Goal: Share content: Share content

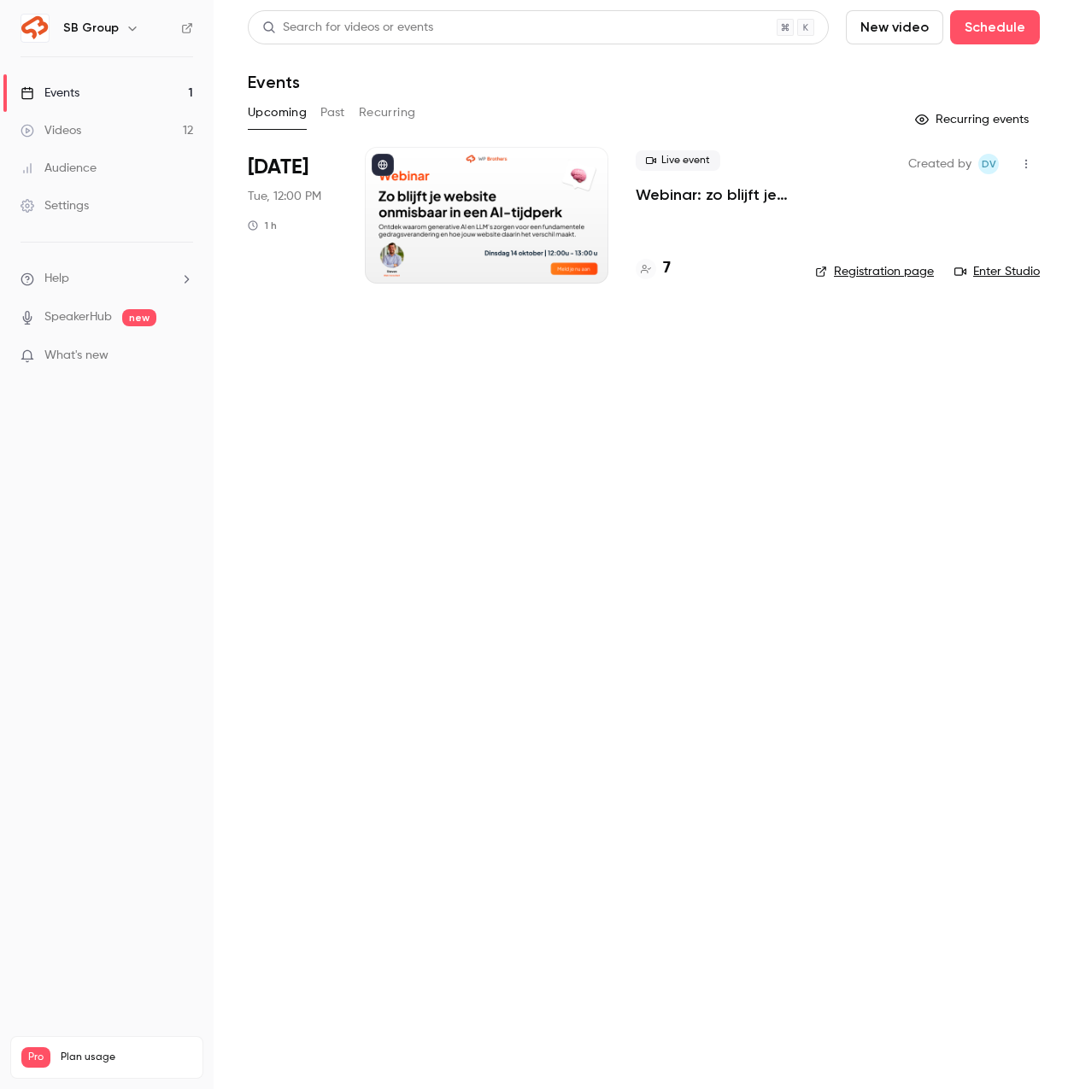
click at [131, 122] on link "Videos 12" at bounding box center [107, 131] width 214 height 38
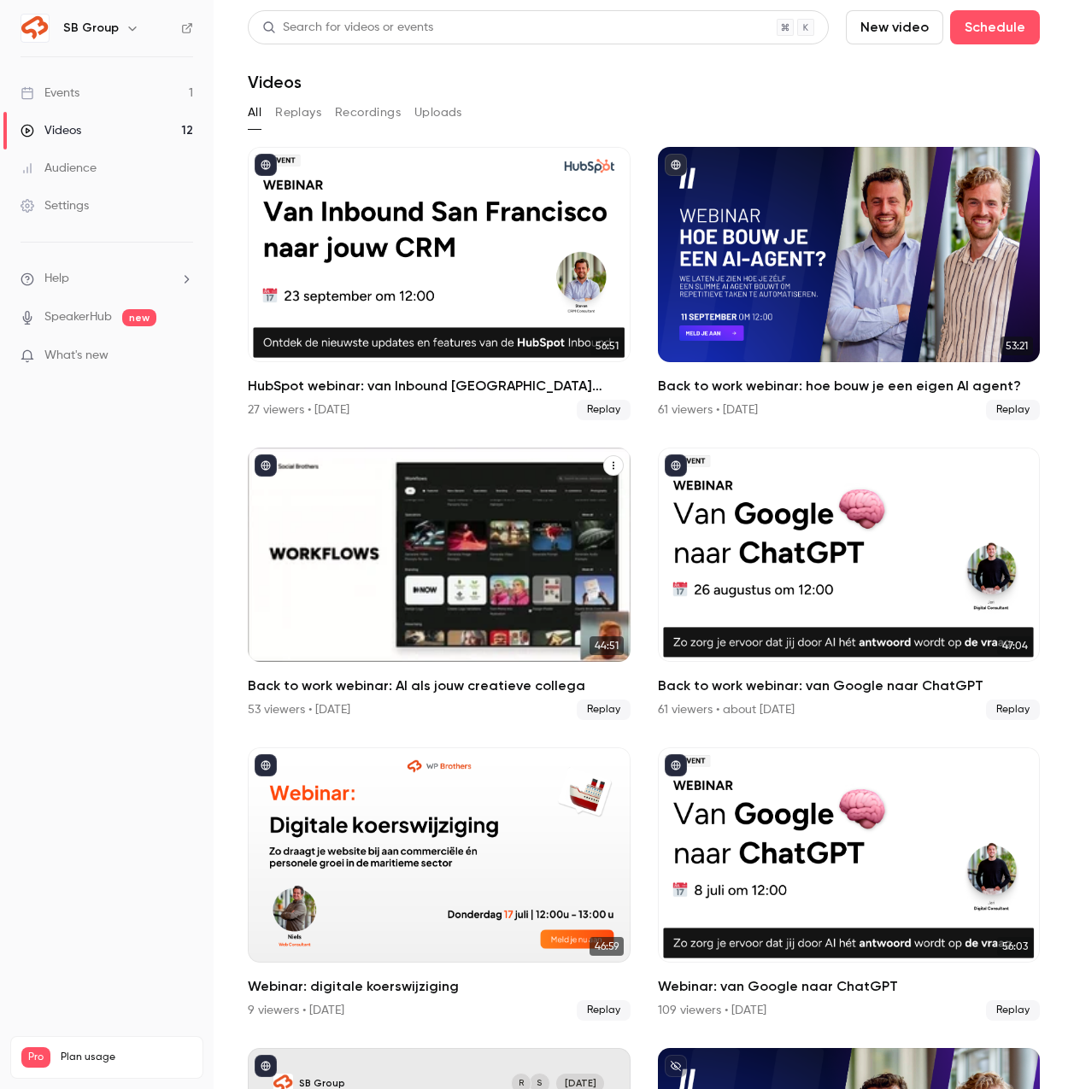
click at [610, 470] on icon "Back to work webinar: AI als jouw creatieve collega" at bounding box center [613, 465] width 10 height 10
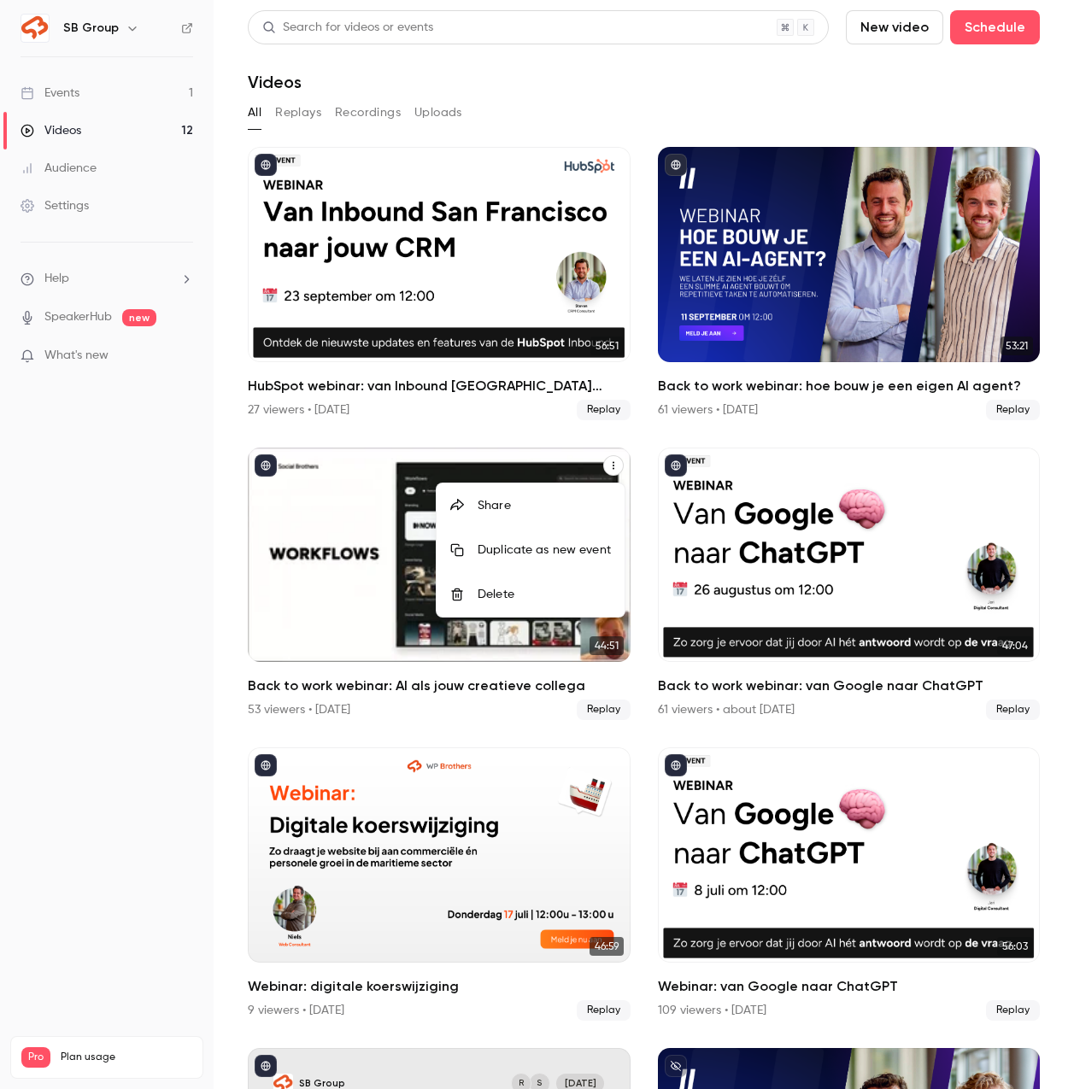
click at [577, 504] on div "Share" at bounding box center [544, 505] width 133 height 17
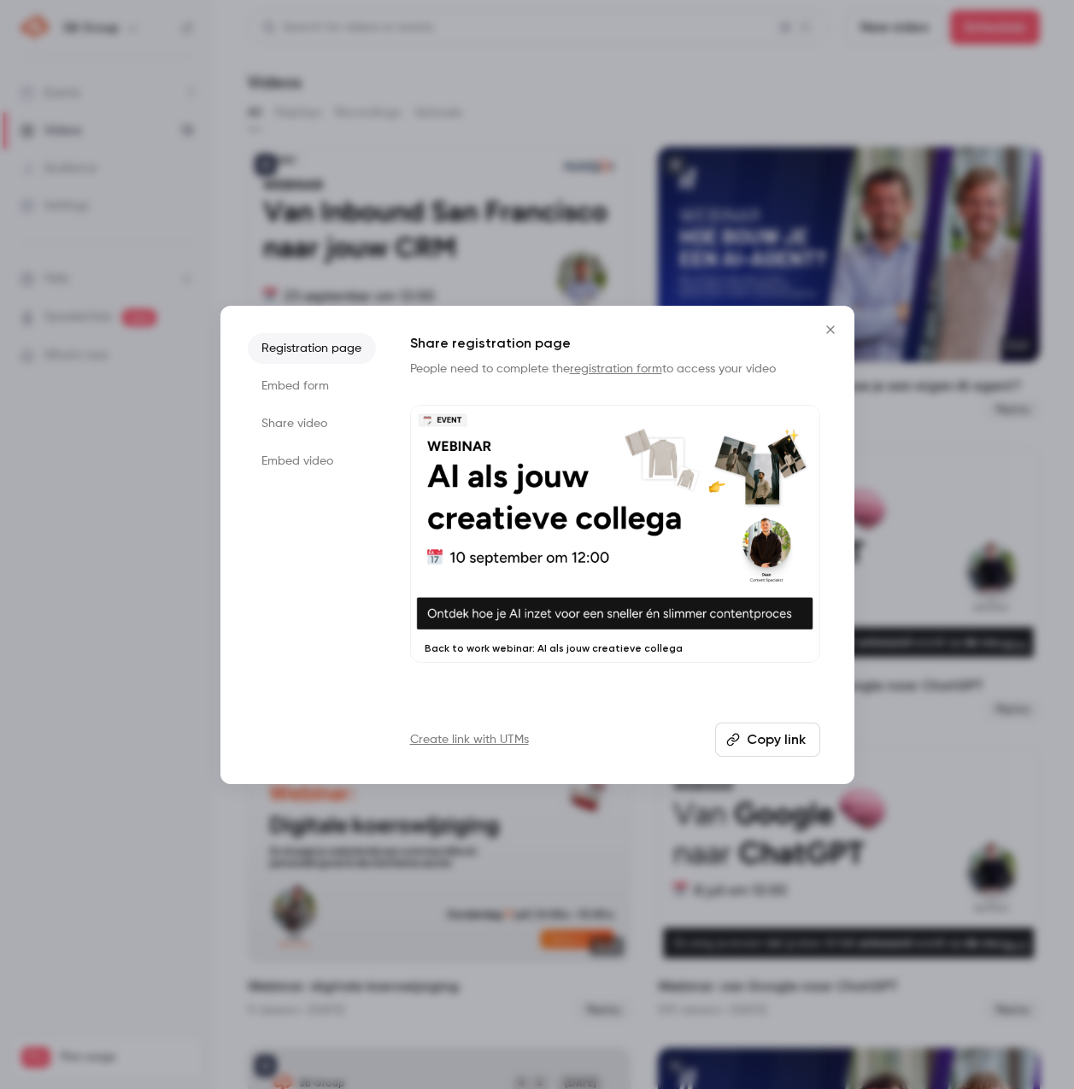
click at [311, 420] on li "Share video" at bounding box center [312, 423] width 128 height 31
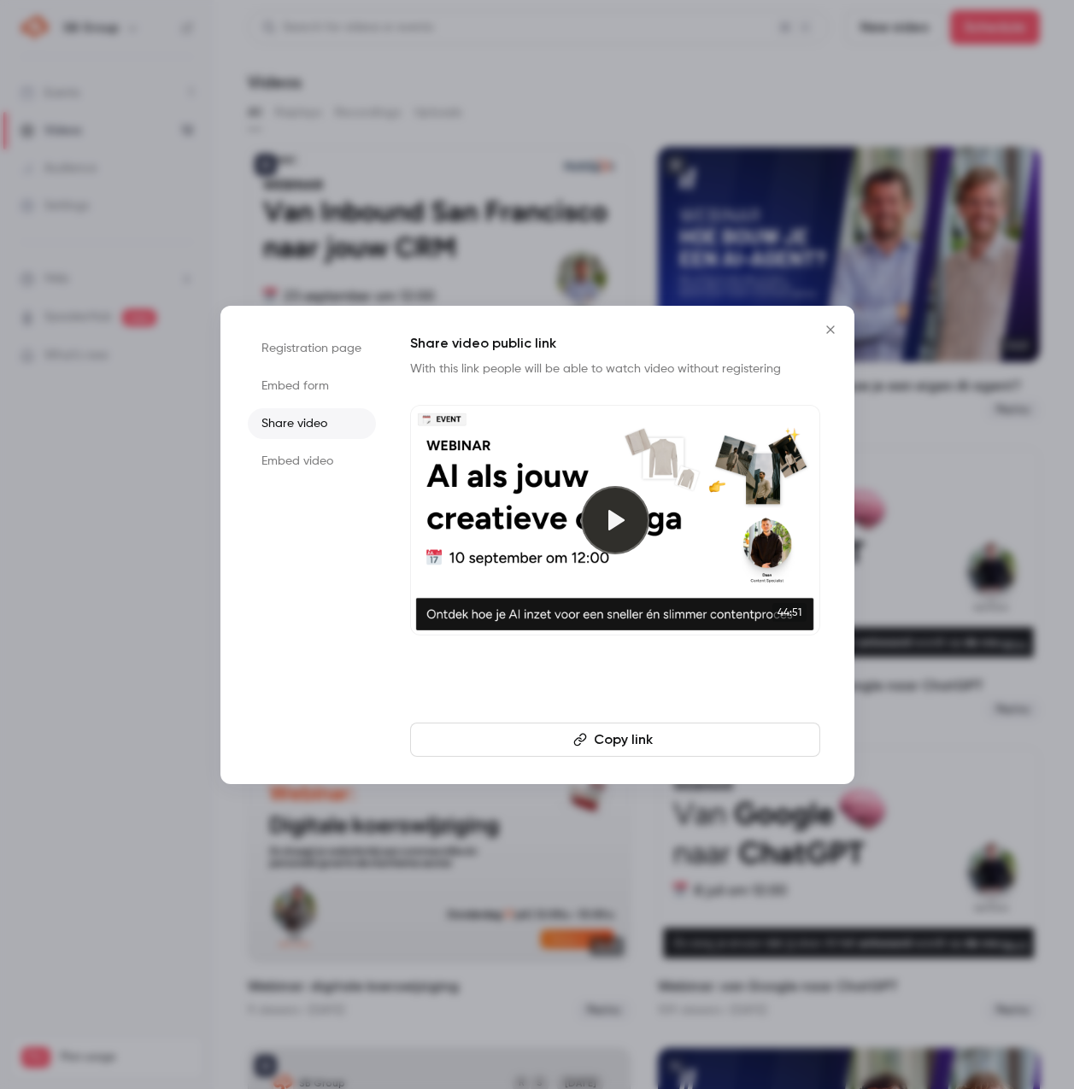
click at [581, 735] on icon "button" at bounding box center [580, 740] width 14 height 14
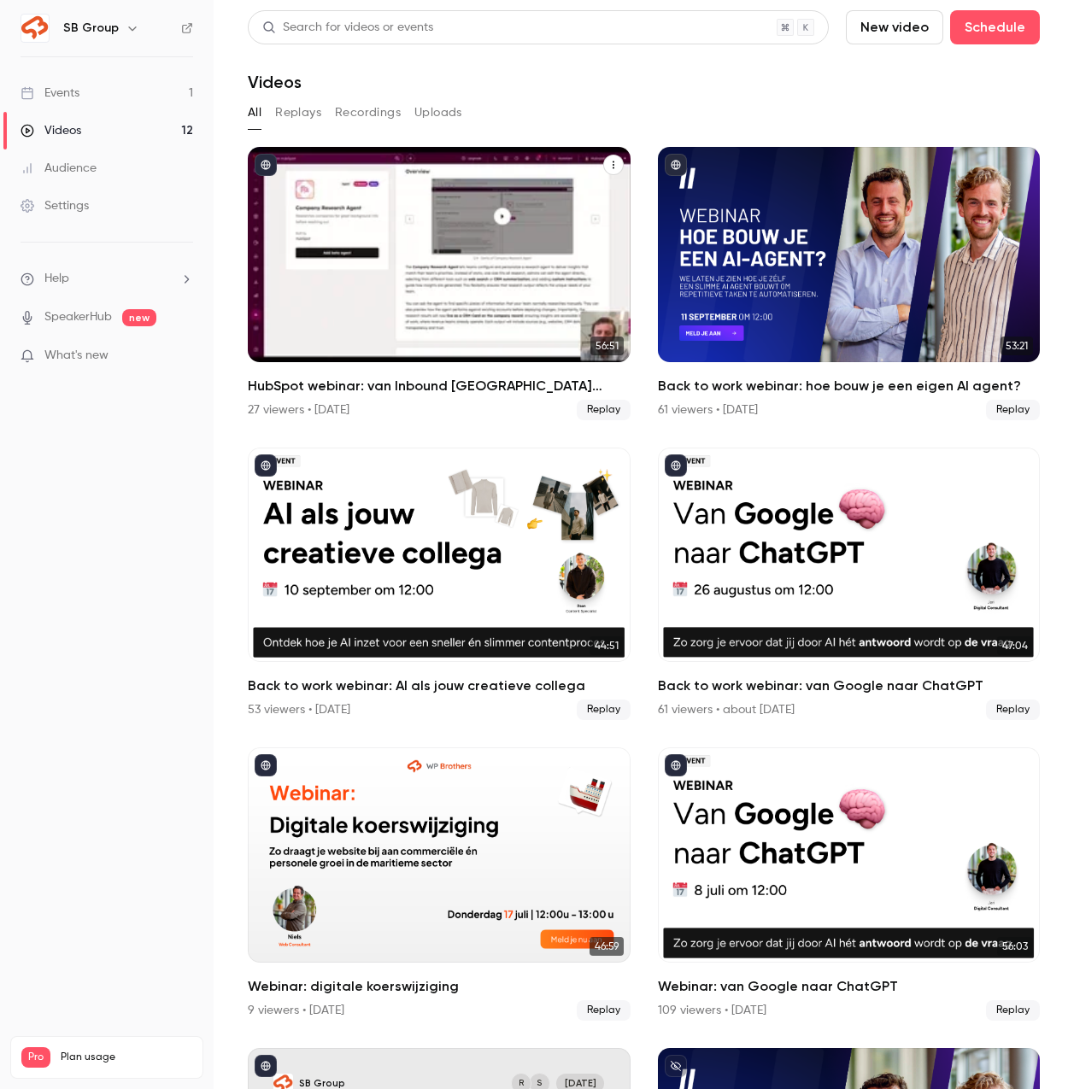
click at [612, 169] on button "HubSpot webinar: van Inbound San Francisco naar jouw CRM" at bounding box center [613, 165] width 21 height 21
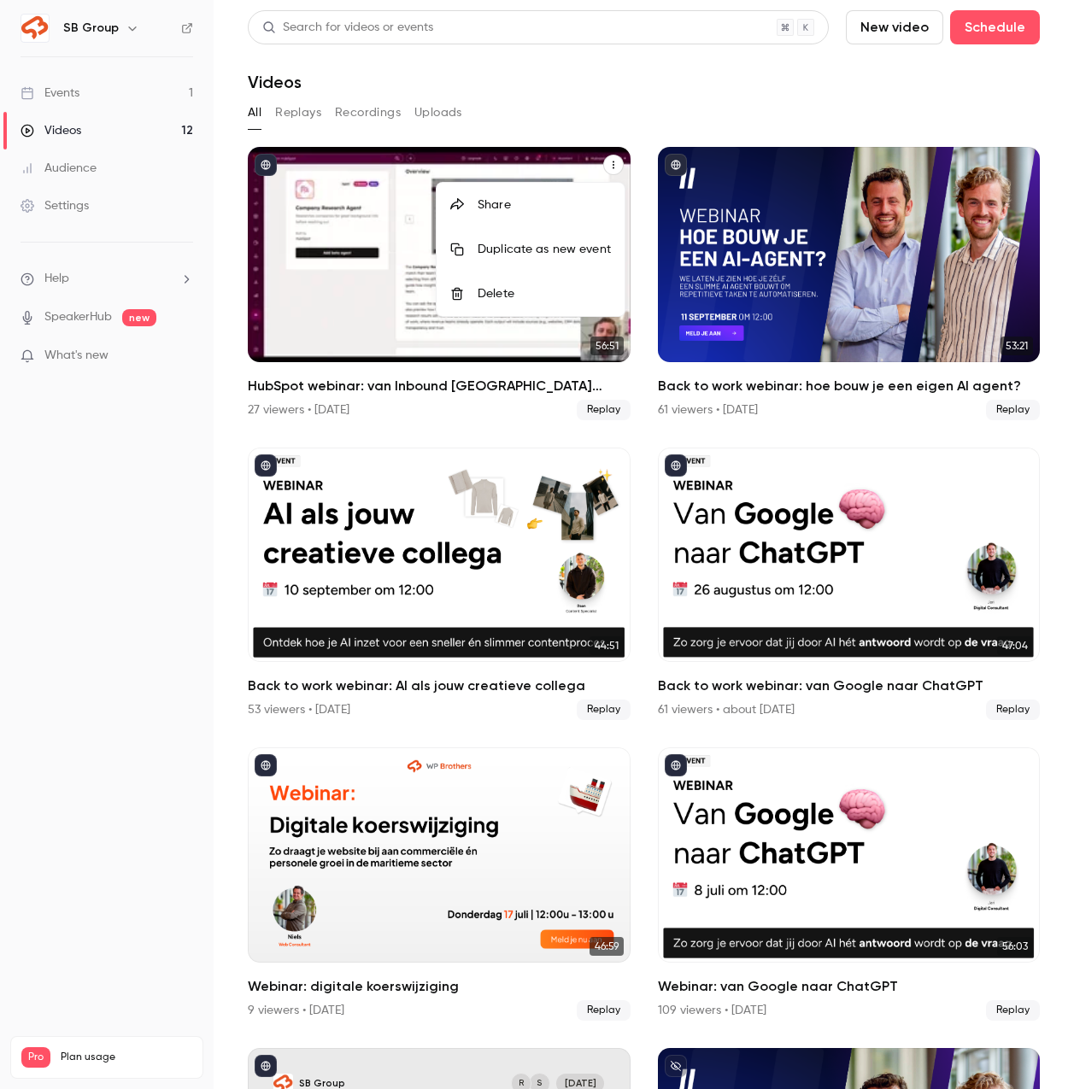
click at [557, 201] on div "Share" at bounding box center [544, 204] width 133 height 17
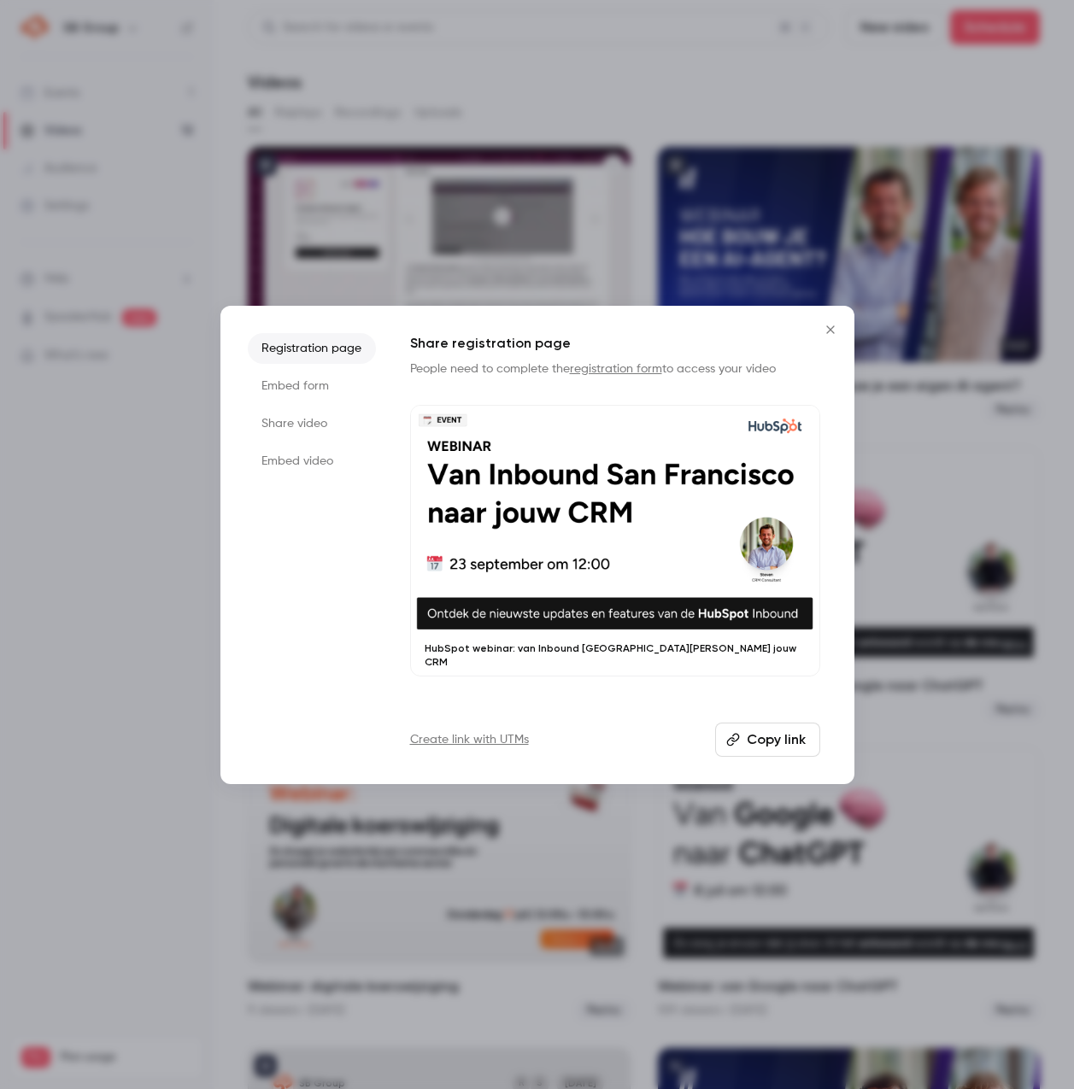
click at [309, 422] on li "Share video" at bounding box center [312, 423] width 128 height 31
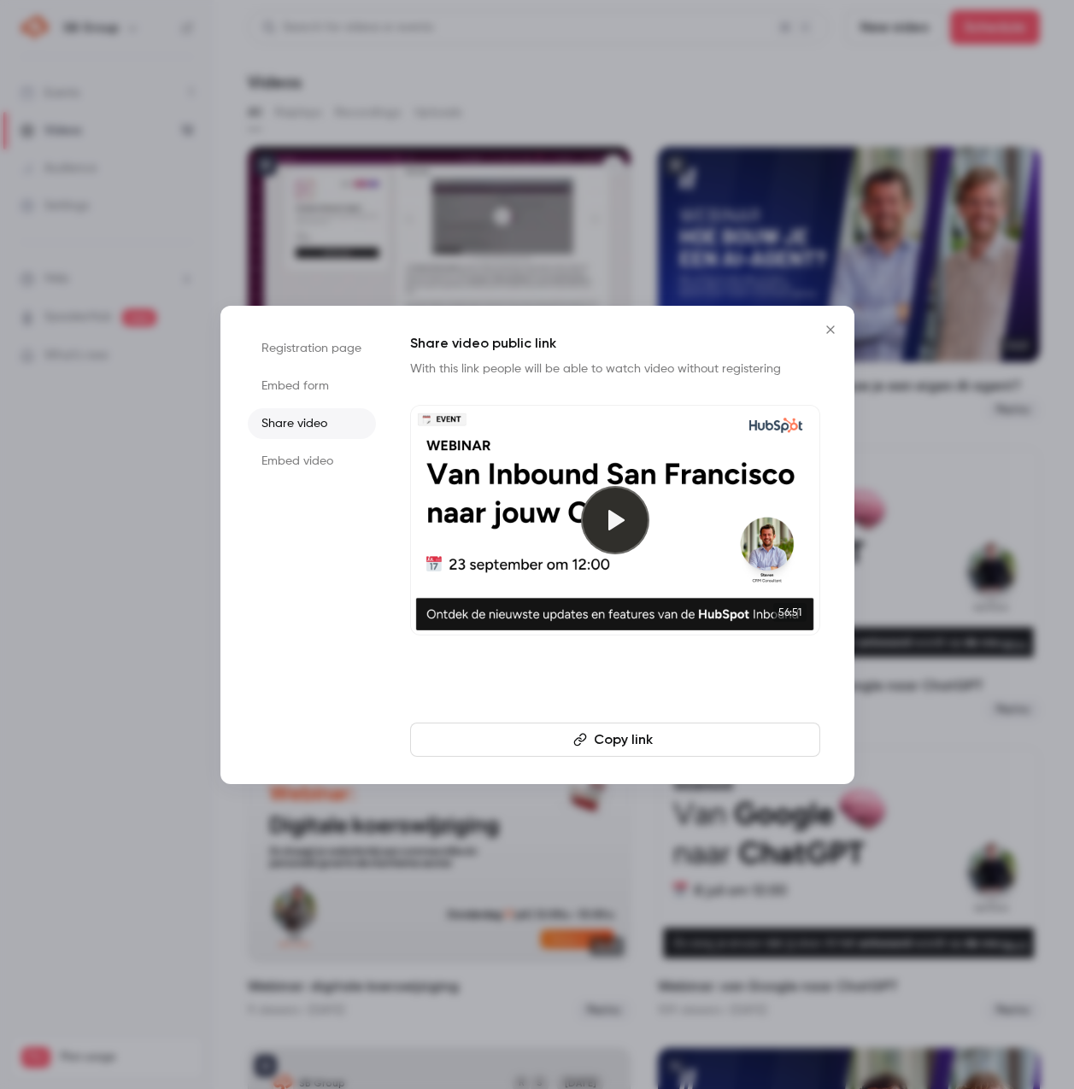
click at [573, 735] on icon "button" at bounding box center [580, 740] width 14 height 14
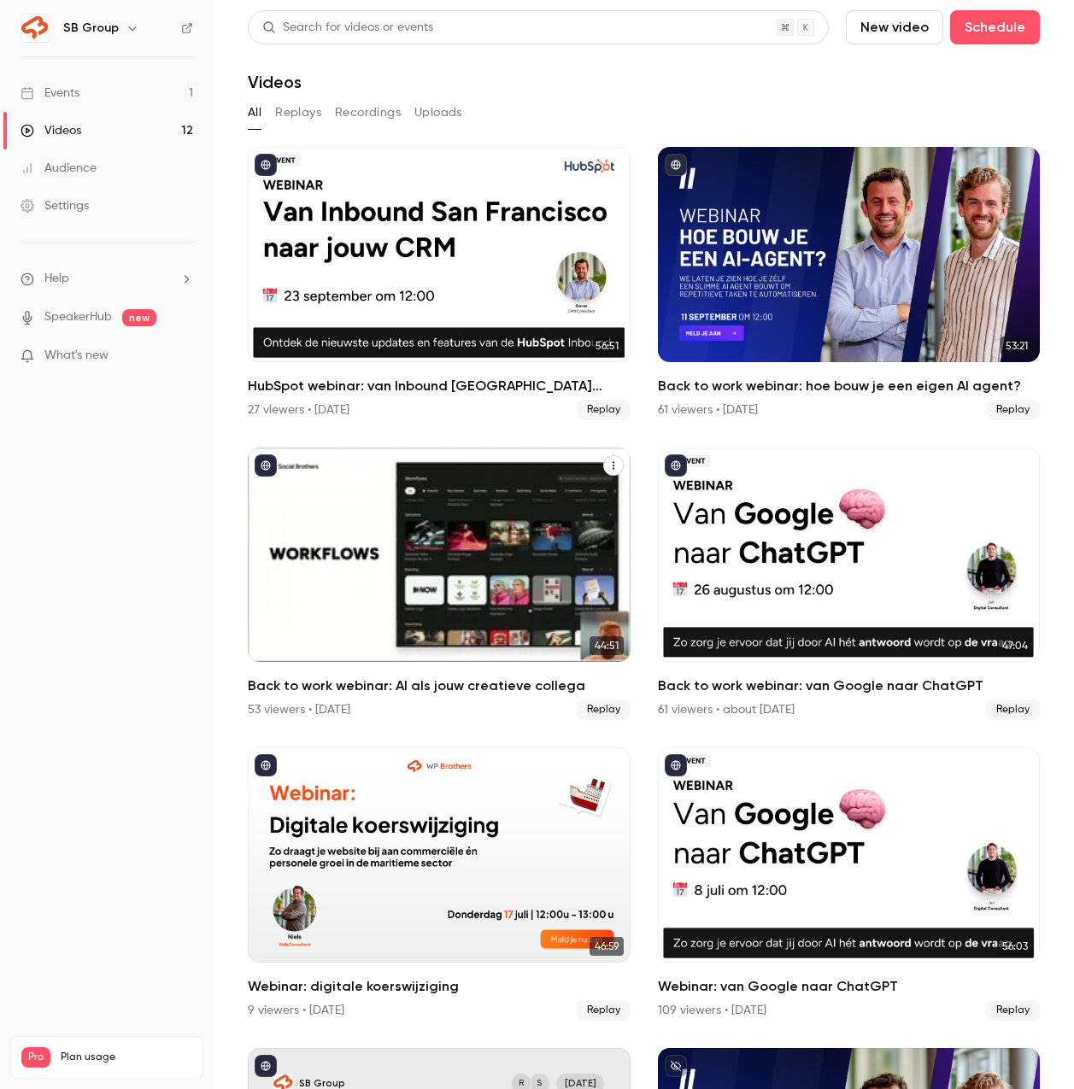
click at [611, 461] on icon "Back to work webinar: AI als jouw creatieve collega" at bounding box center [613, 465] width 10 height 10
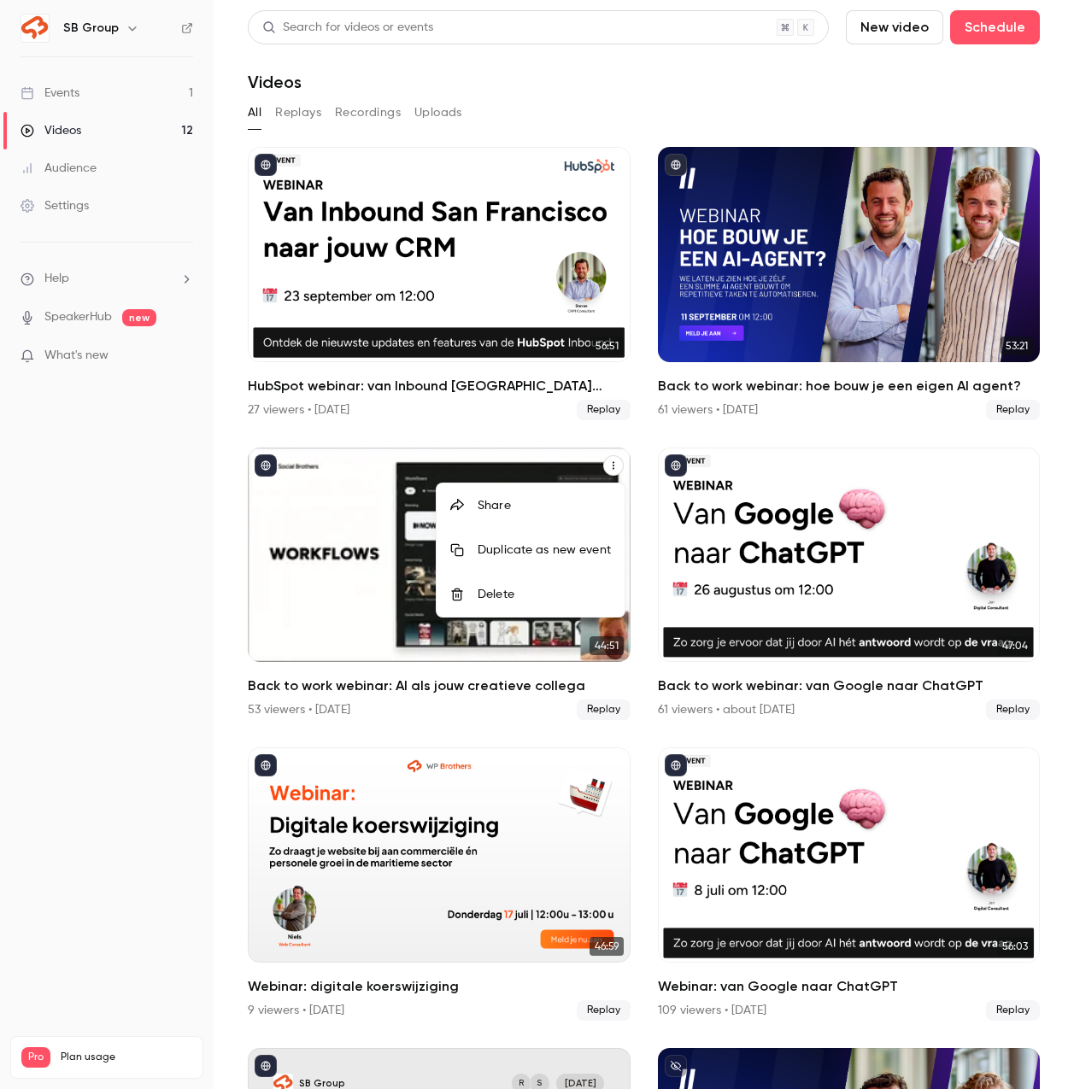
click at [567, 495] on li "Share" at bounding box center [531, 505] width 188 height 44
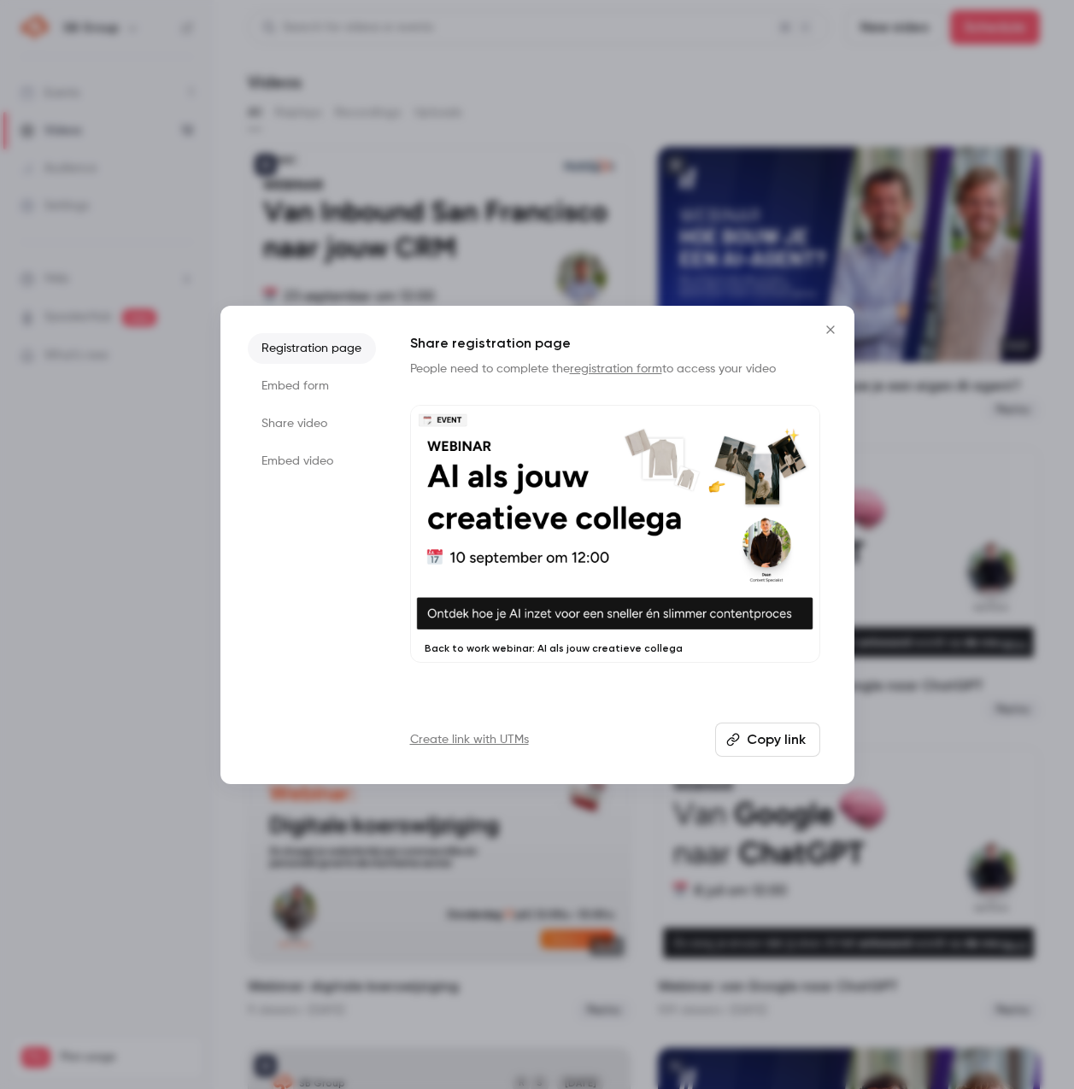
click at [335, 411] on li "Share video" at bounding box center [312, 423] width 128 height 31
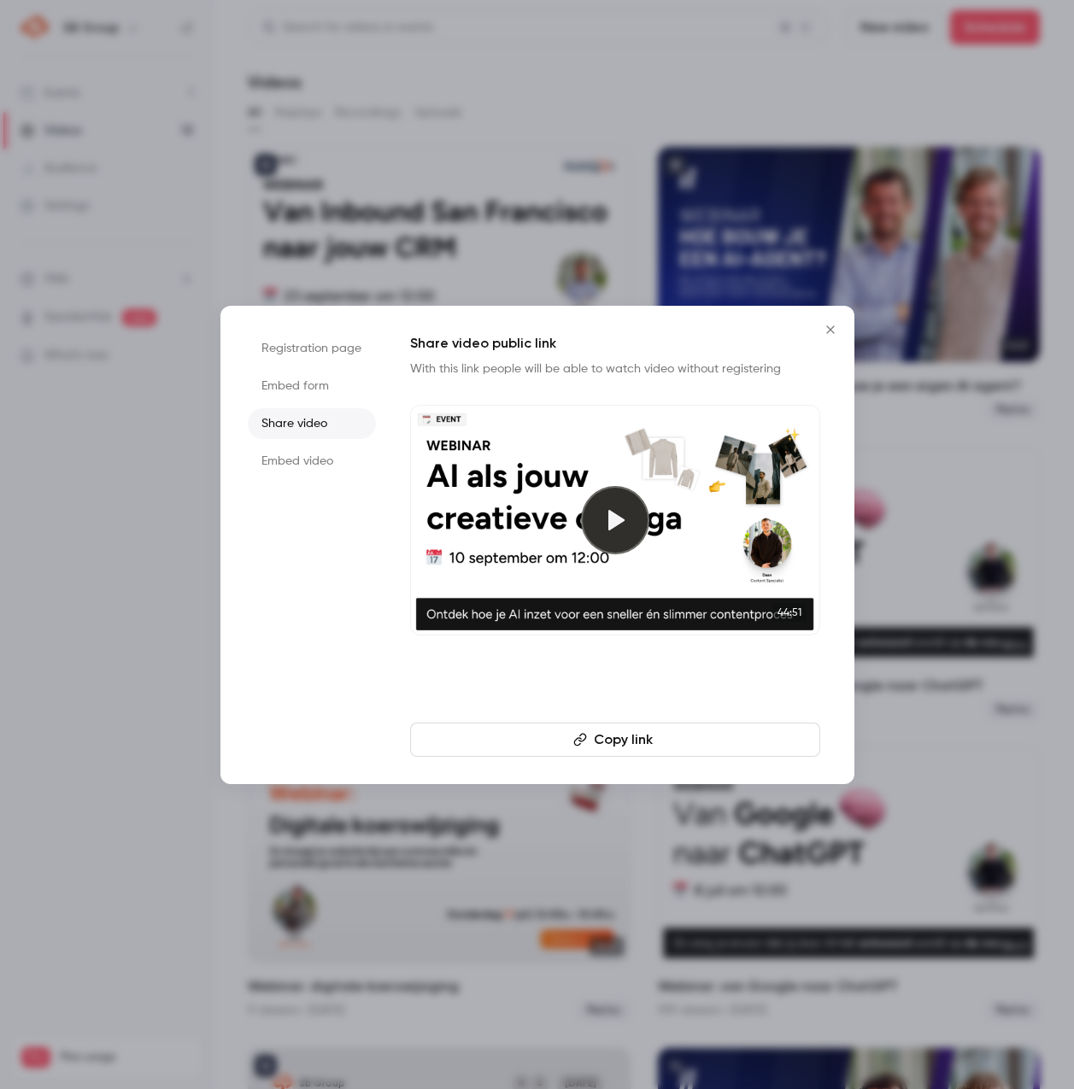
click at [571, 738] on button "Copy link" at bounding box center [615, 740] width 410 height 34
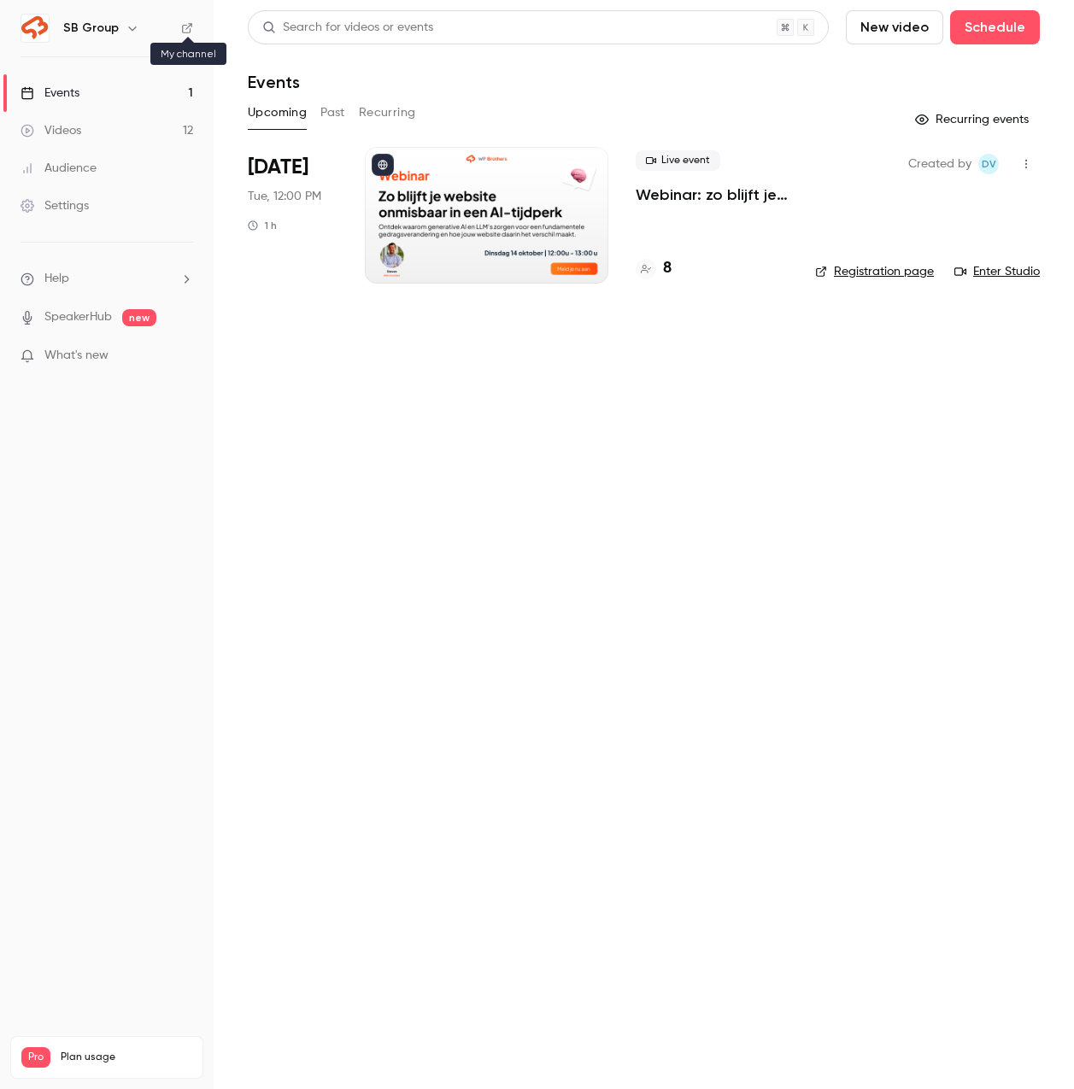
click at [183, 26] on icon at bounding box center [187, 28] width 12 height 12
